Goal: Find specific page/section: Find specific page/section

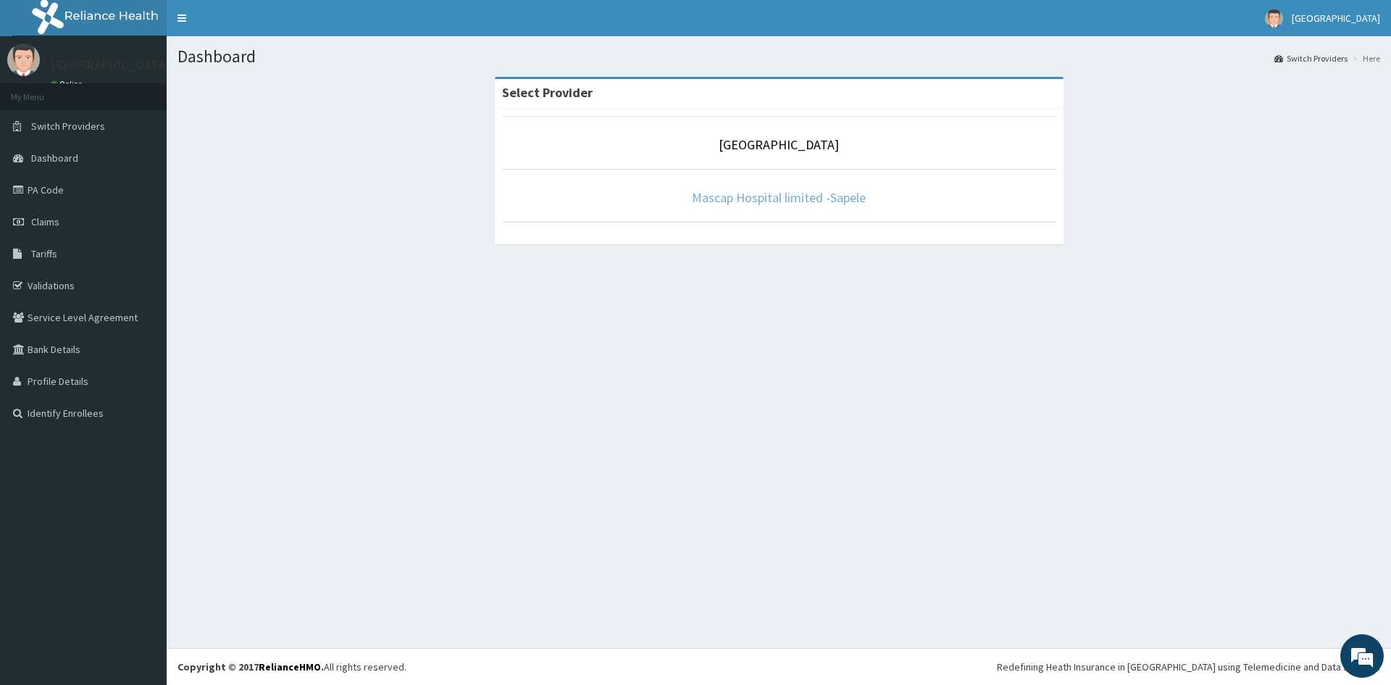
click at [787, 201] on link "Mascap Hospital limited -Sapele" at bounding box center [779, 197] width 174 height 17
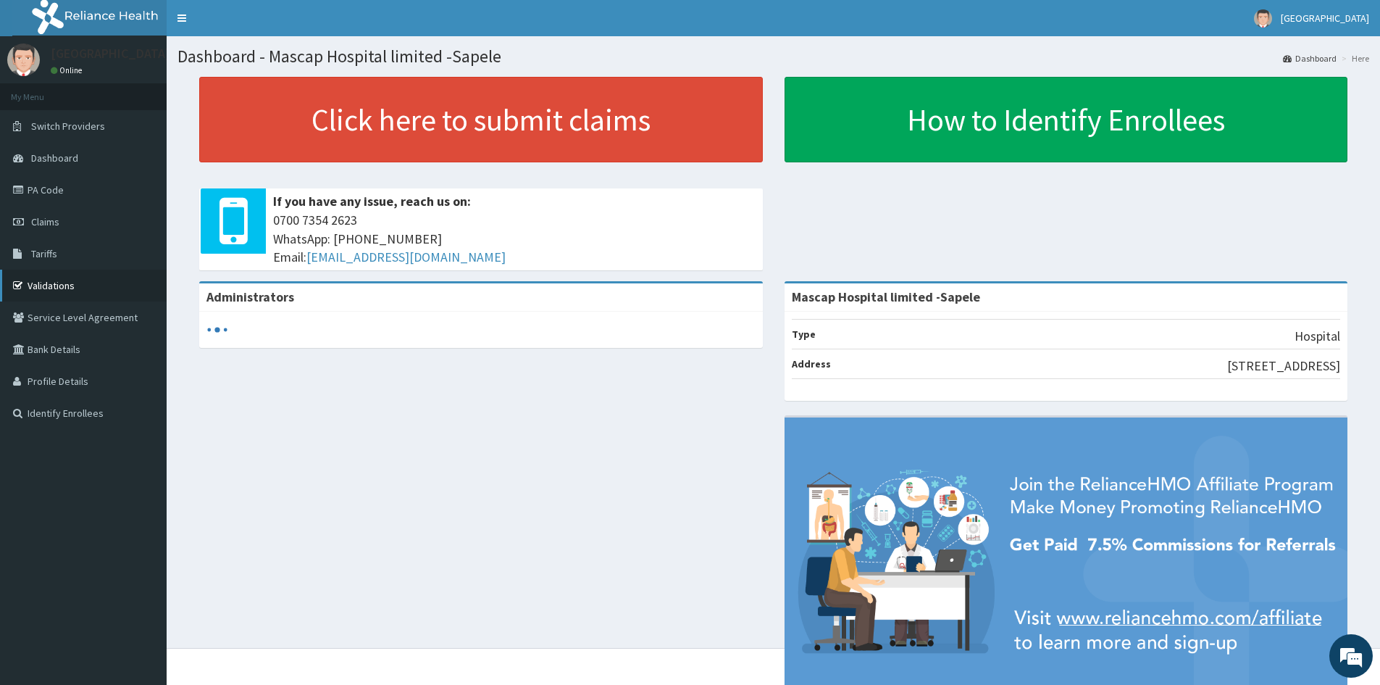
click at [53, 286] on link "Validations" at bounding box center [83, 285] width 167 height 32
